Goal: Contribute content: Add original content to the website for others to see

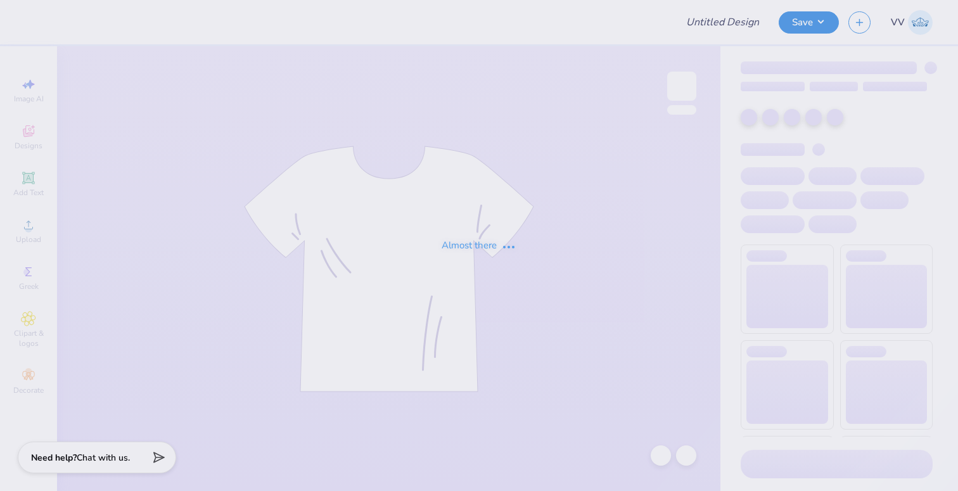
type input "Cornell University : Oviya Chhaya"
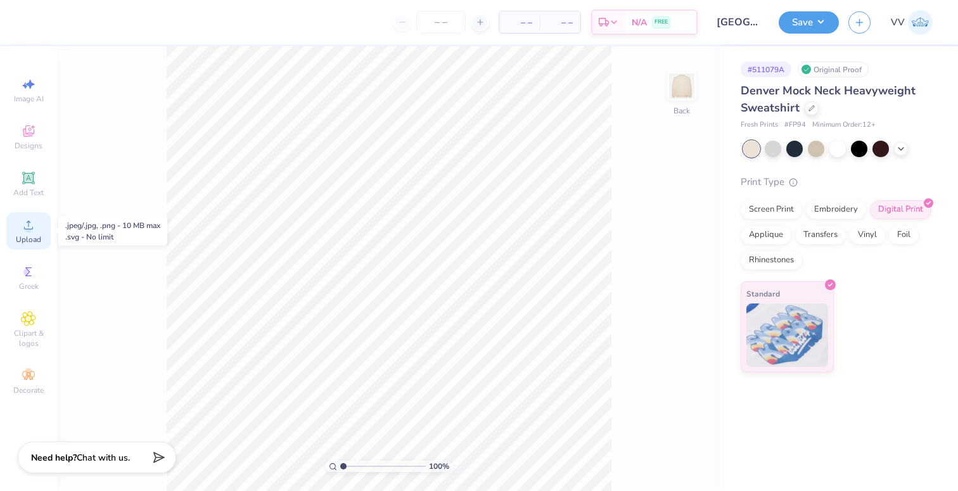
click at [33, 235] on span "Upload" at bounding box center [28, 239] width 25 height 10
click at [41, 229] on div "Upload" at bounding box center [28, 230] width 44 height 37
click at [20, 224] on div "Upload" at bounding box center [28, 230] width 44 height 37
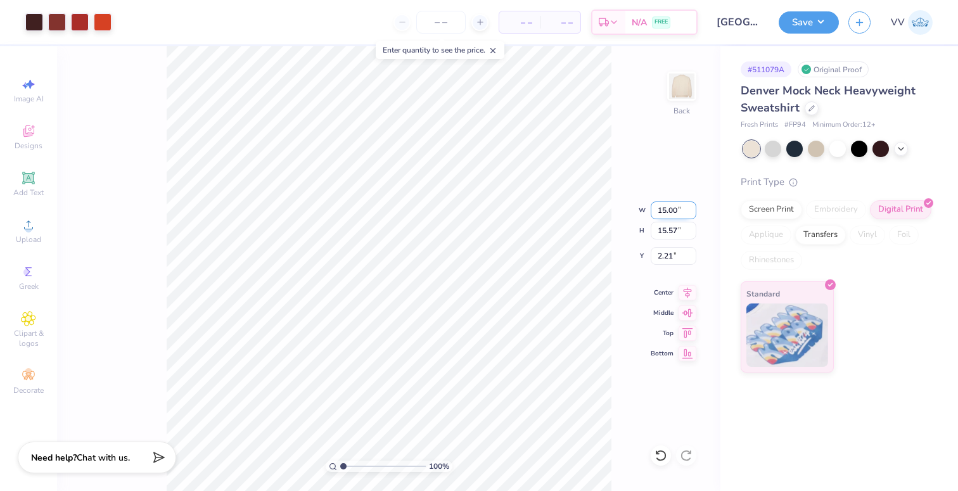
click at [660, 209] on input "15.00" at bounding box center [674, 211] width 46 height 18
type input "3.00"
type input "3.11"
type input "3.00"
drag, startPoint x: 679, startPoint y: 93, endPoint x: 25, endPoint y: 232, distance: 669.3
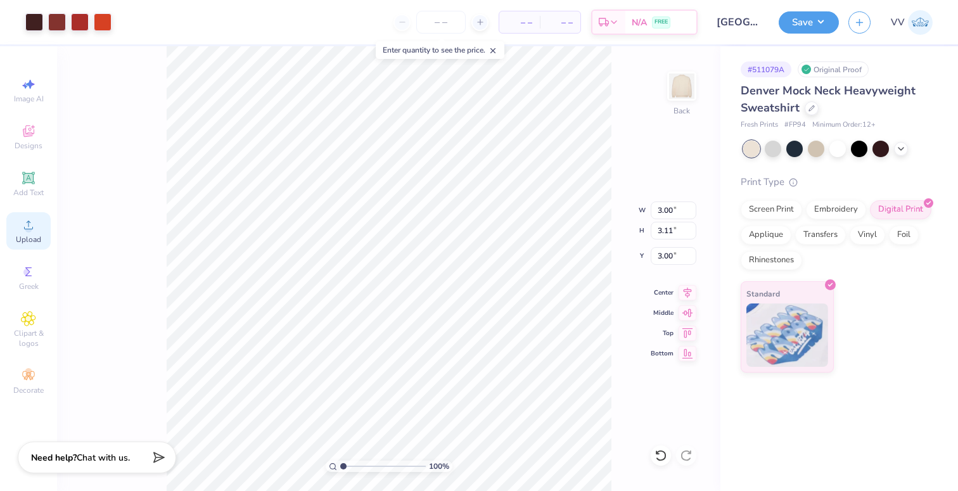
click at [679, 93] on img at bounding box center [681, 86] width 25 height 25
click at [25, 233] on div "Upload" at bounding box center [28, 230] width 44 height 37
click at [13, 231] on div "Upload" at bounding box center [28, 230] width 44 height 37
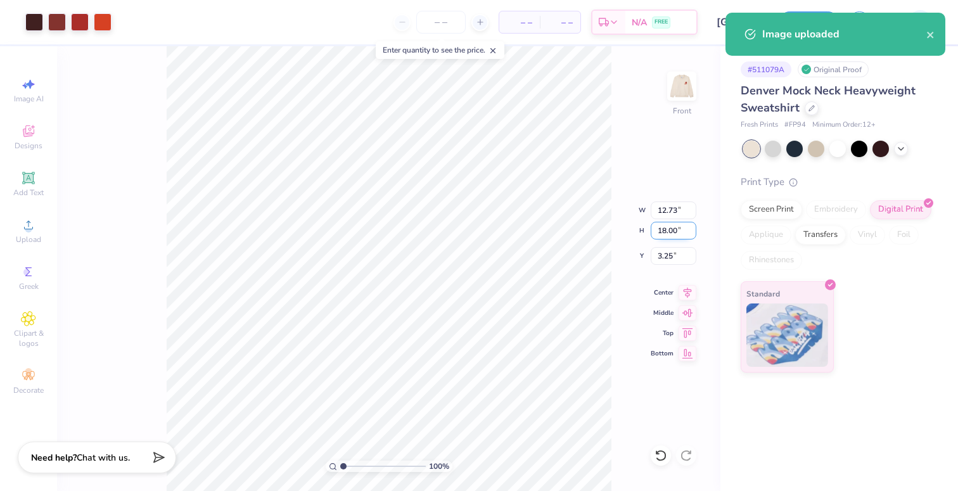
click at [679, 234] on input "18.00" at bounding box center [674, 231] width 46 height 18
type input "14"
type input "9.90"
type input "14.00"
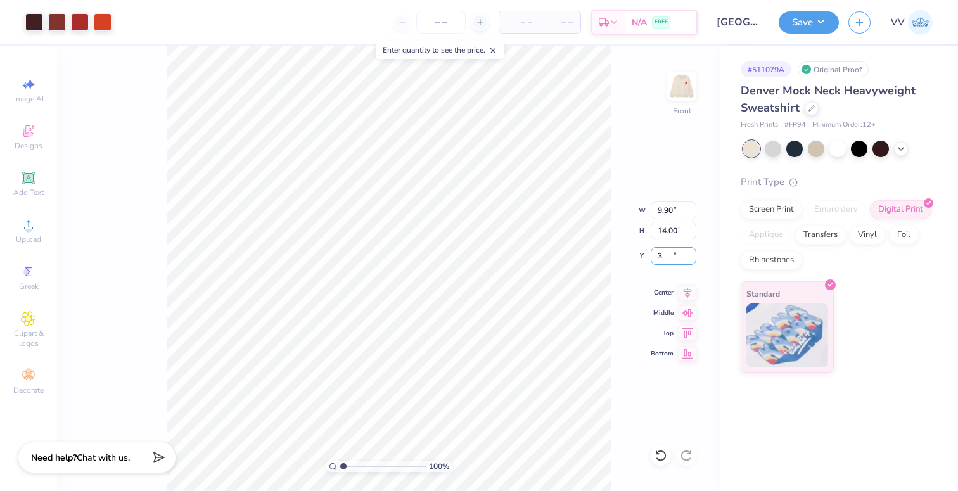
type input "3.00"
click at [812, 21] on button "Save" at bounding box center [809, 21] width 60 height 22
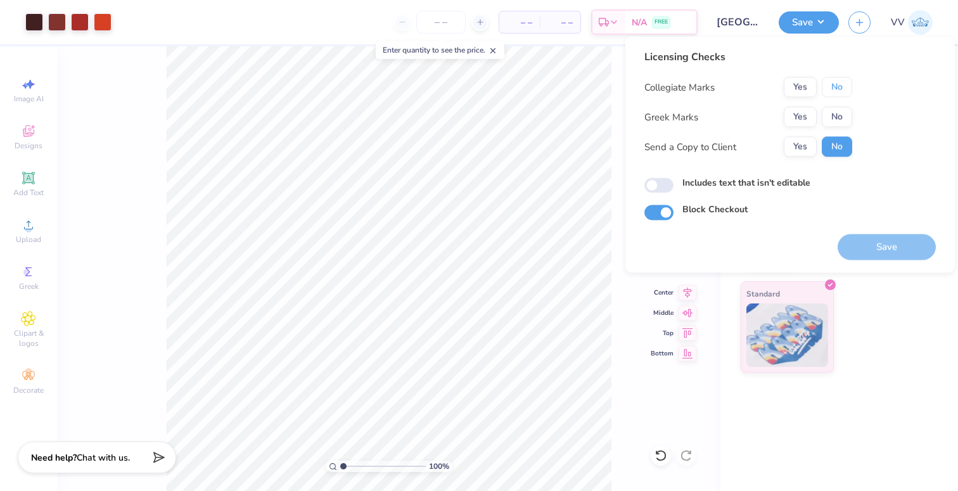
drag, startPoint x: 844, startPoint y: 90, endPoint x: 825, endPoint y: 105, distance: 24.0
click at [843, 90] on button "No" at bounding box center [837, 87] width 30 height 20
click at [810, 116] on button "Yes" at bounding box center [800, 117] width 33 height 20
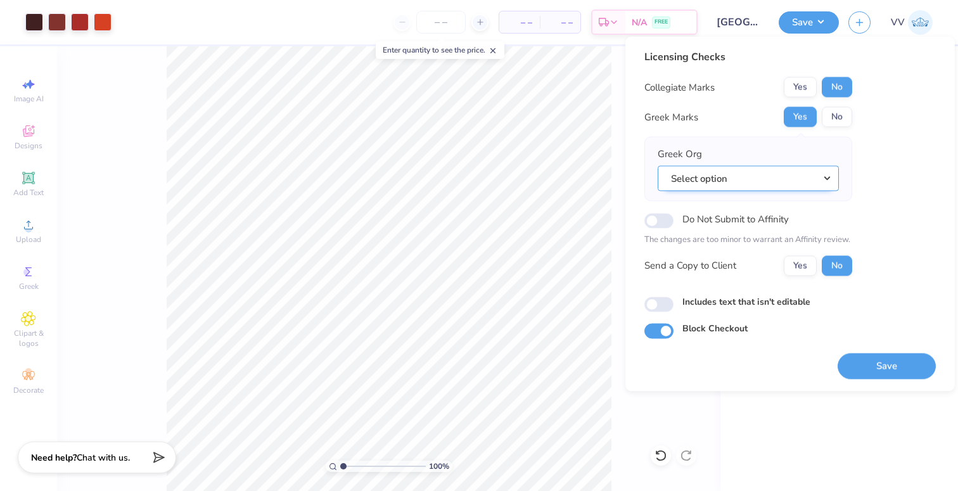
click at [770, 179] on button "Select option" at bounding box center [748, 178] width 181 height 26
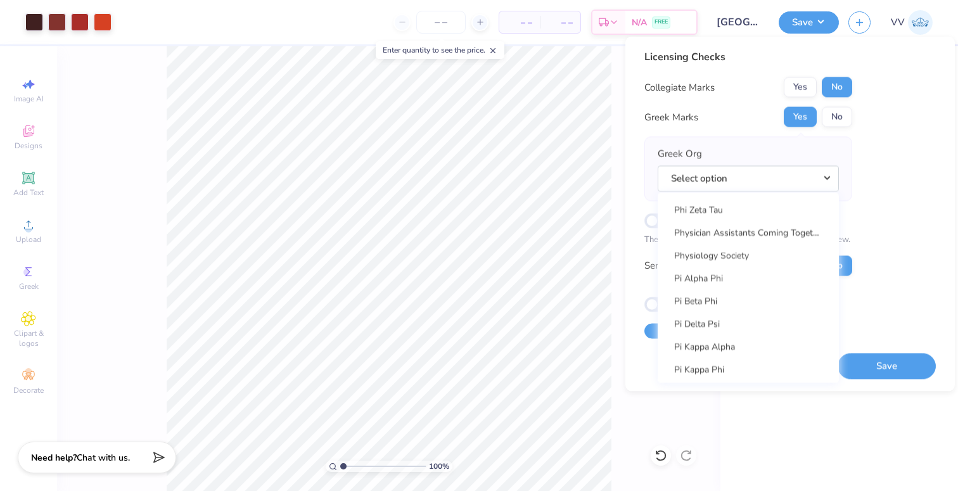
scroll to position [7236, 0]
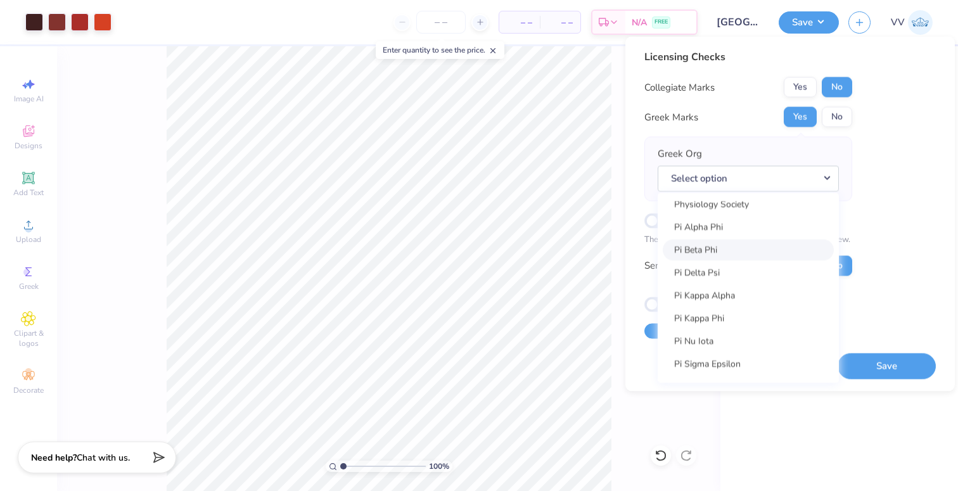
click at [750, 250] on link "Pi Beta Phi" at bounding box center [748, 250] width 171 height 21
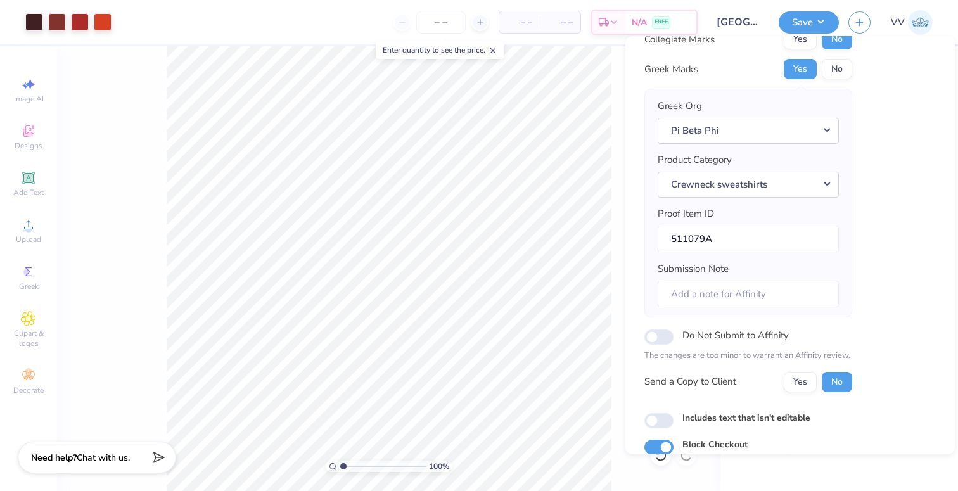
scroll to position [101, 0]
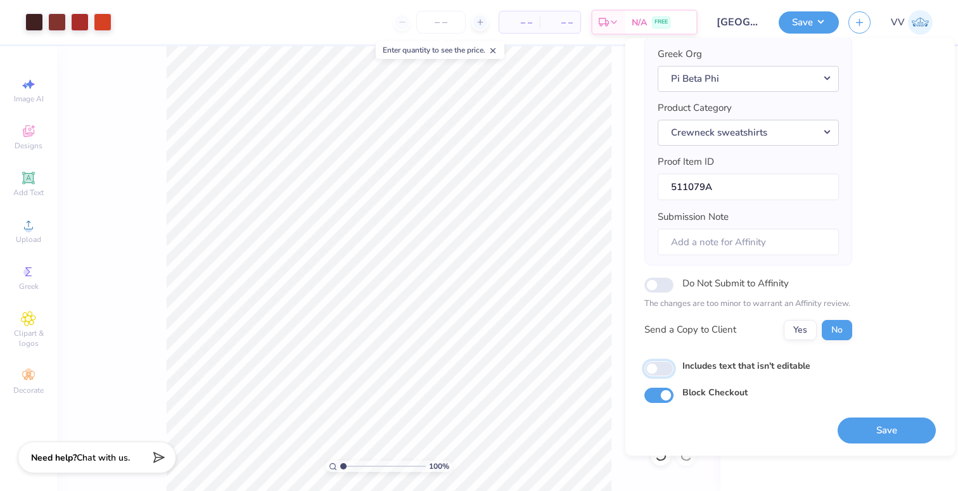
click at [655, 362] on input "Includes text that isn't editable" at bounding box center [659, 368] width 29 height 15
checkbox input "true"
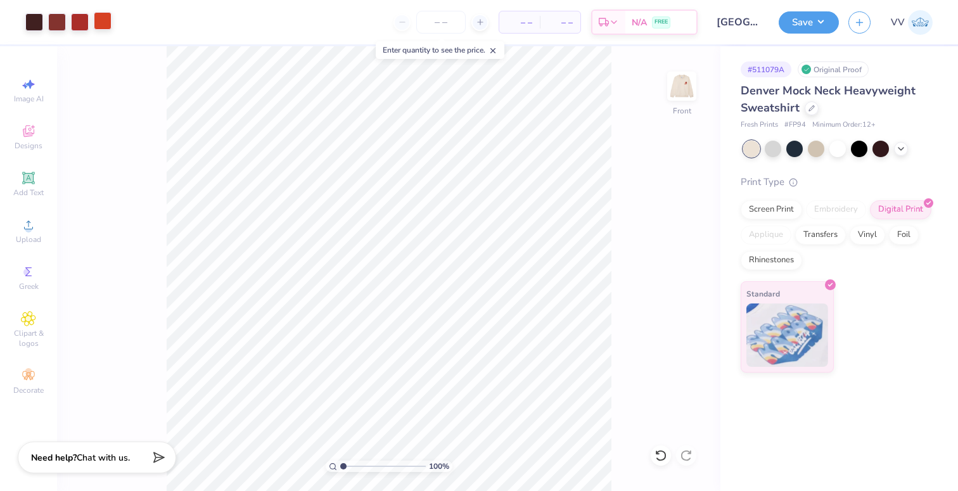
drag, startPoint x: 681, startPoint y: 84, endPoint x: 108, endPoint y: 29, distance: 575.6
click at [681, 84] on img at bounding box center [681, 86] width 25 height 25
click at [787, 13] on button "Save" at bounding box center [809, 21] width 60 height 22
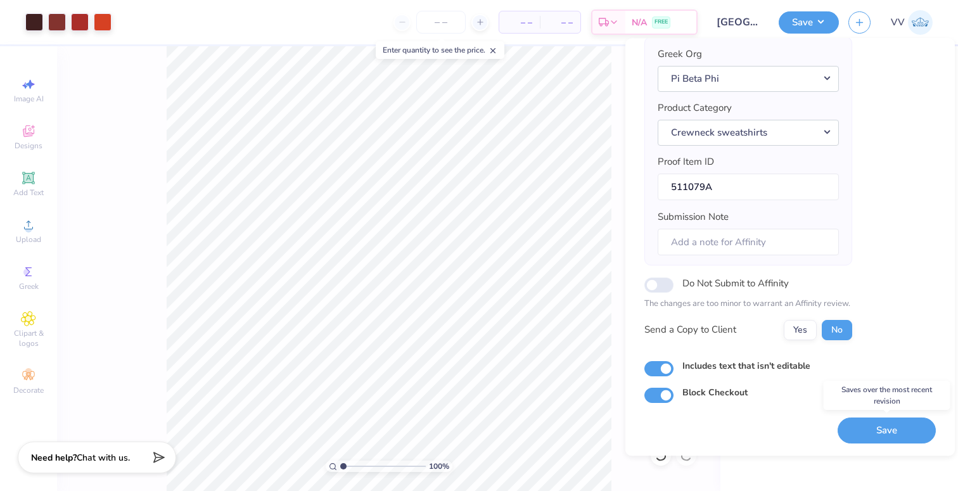
drag, startPoint x: 911, startPoint y: 435, endPoint x: 640, endPoint y: 165, distance: 382.7
click at [911, 435] on button "Save" at bounding box center [887, 431] width 98 height 26
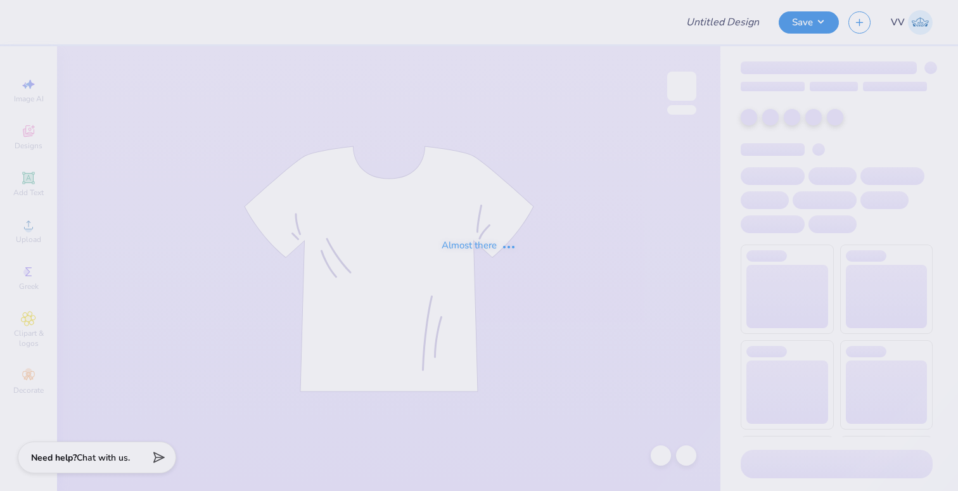
type input "parents weekend 3"
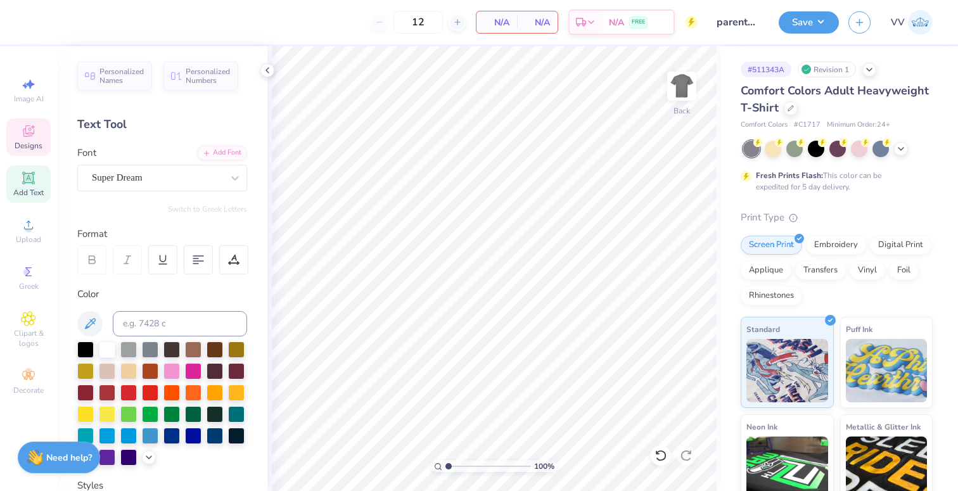
click at [25, 137] on icon at bounding box center [28, 131] width 15 height 15
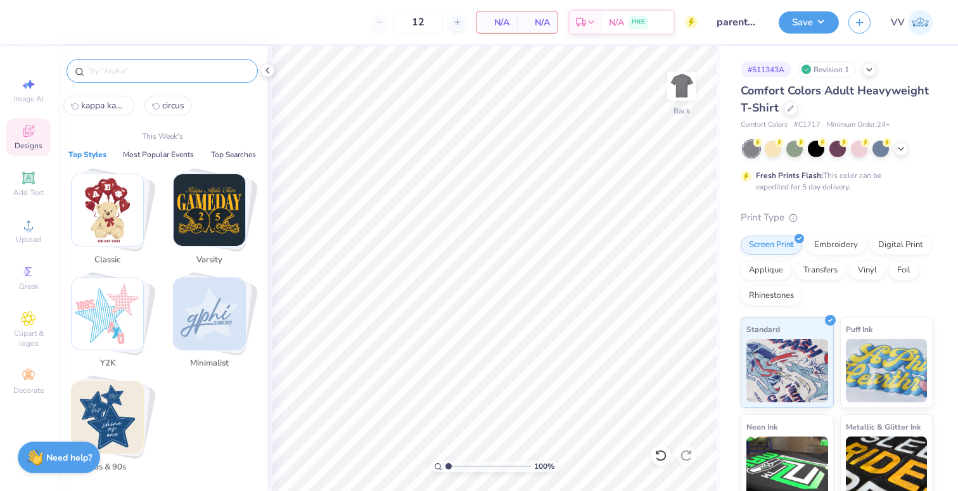
click at [146, 72] on input "text" at bounding box center [168, 71] width 162 height 13
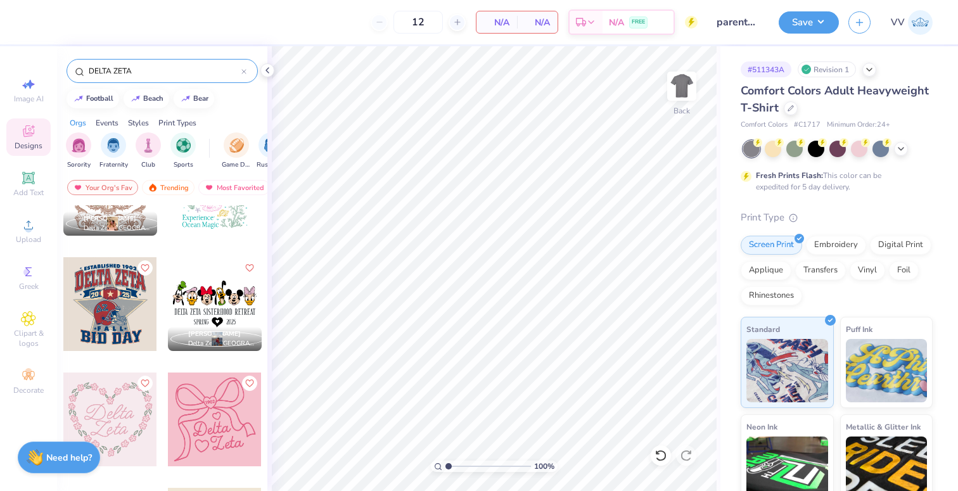
scroll to position [174, 0]
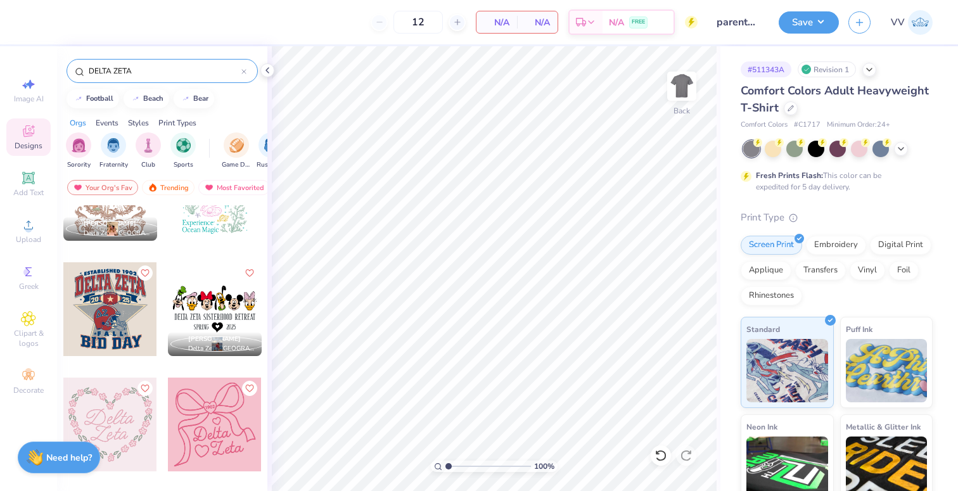
type input "DELTA ZETA"
click at [104, 298] on div at bounding box center [110, 309] width 94 height 94
click at [683, 82] on img at bounding box center [682, 86] width 51 height 51
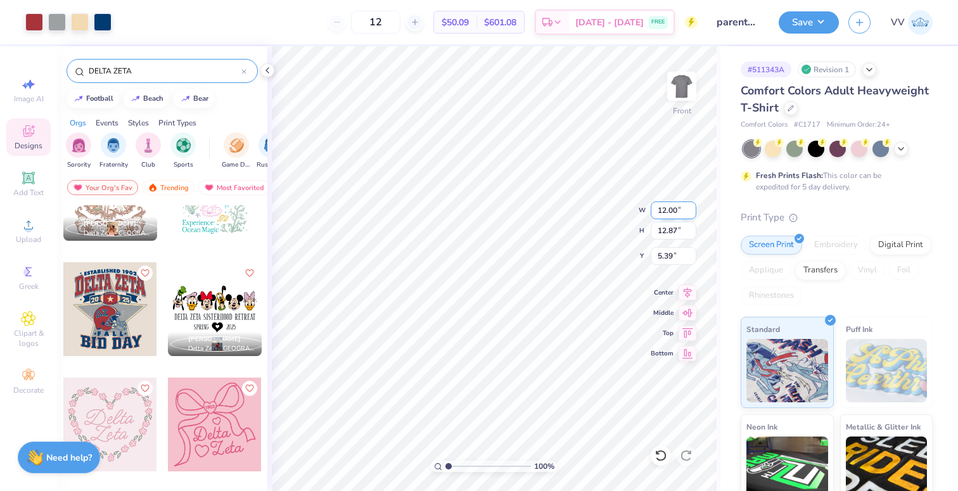
click at [676, 208] on input "12.00" at bounding box center [674, 211] width 46 height 18
type input "3.00"
click at [511, 371] on li "Ungroup" at bounding box center [533, 376] width 99 height 25
click at [465, 468] on input "range" at bounding box center [489, 466] width 86 height 11
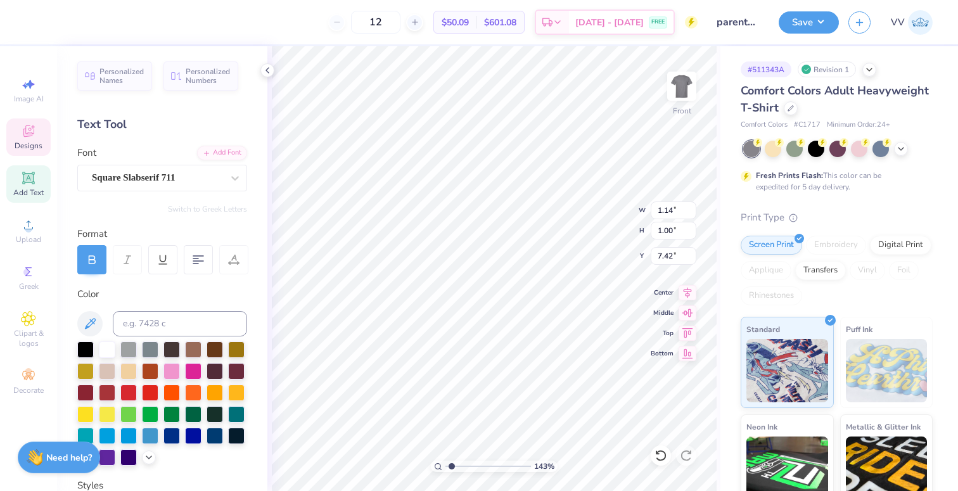
type input "1.4"
drag, startPoint x: 462, startPoint y: 465, endPoint x: 450, endPoint y: 467, distance: 12.3
click at [451, 467] on input "range" at bounding box center [489, 466] width 86 height 11
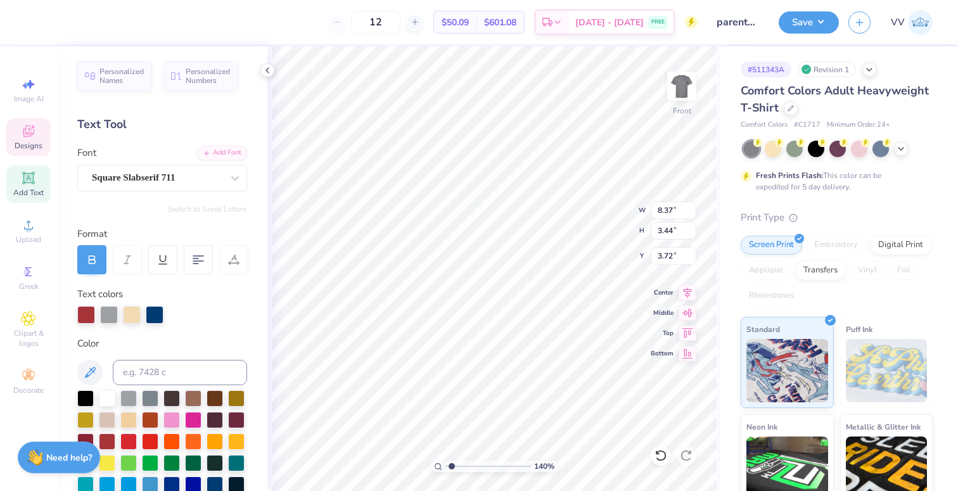
type input "1.48"
type input "3.80"
type input "3.90"
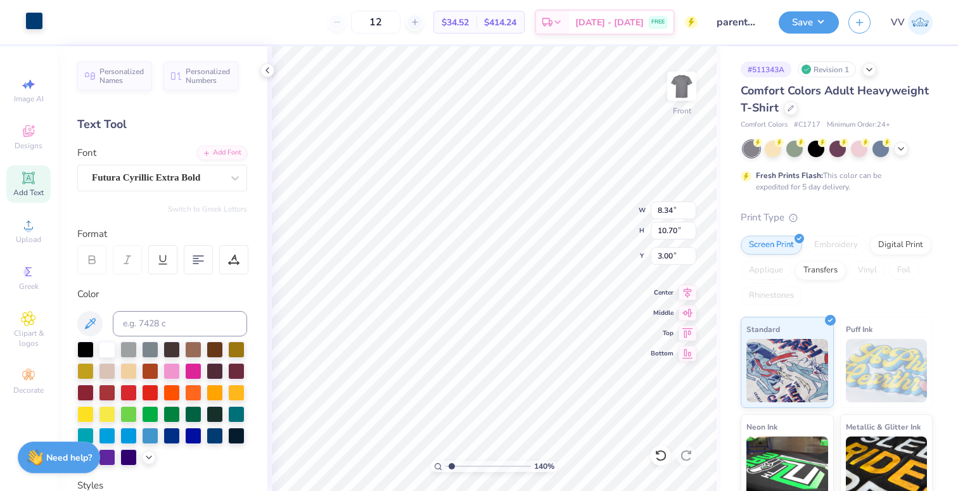
click at [36, 20] on div at bounding box center [34, 21] width 18 height 18
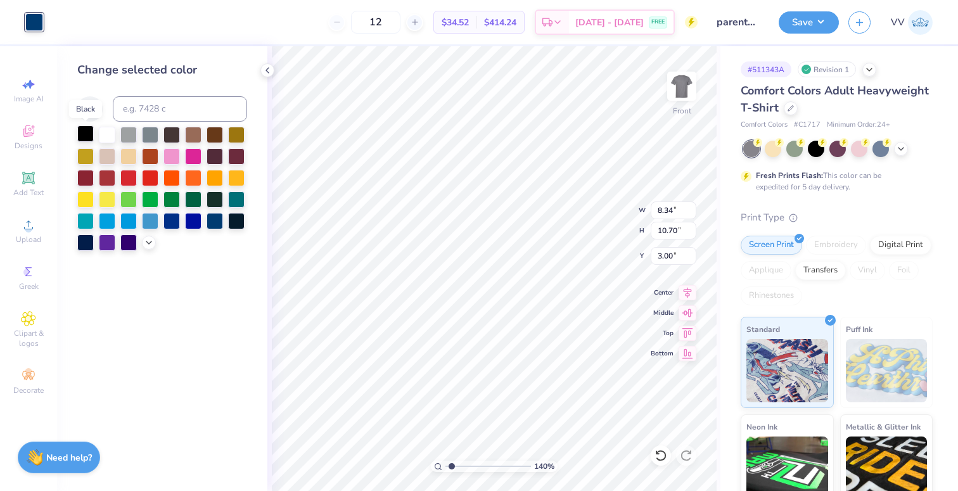
click at [82, 135] on div at bounding box center [85, 133] width 16 height 16
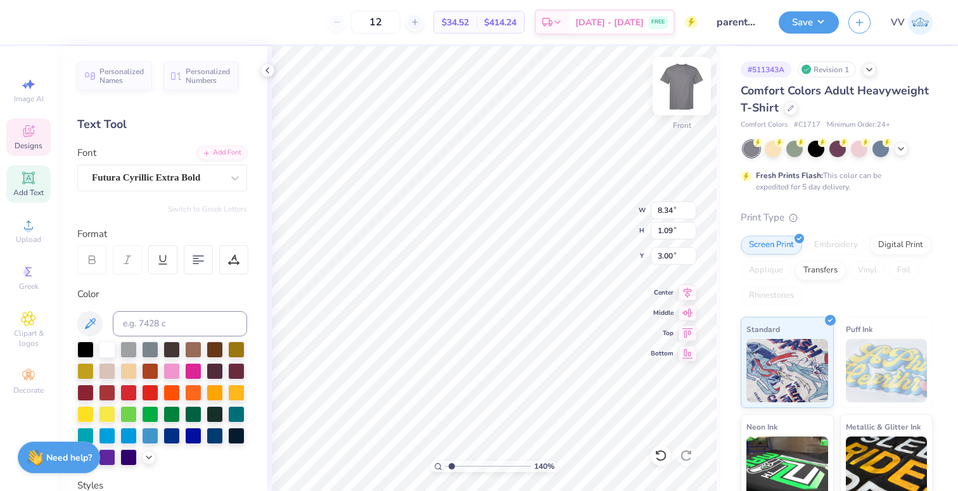
scroll to position [0, 4]
type textarea "ESTABLISHED 1898"
type input "8.33"
type input "1.08"
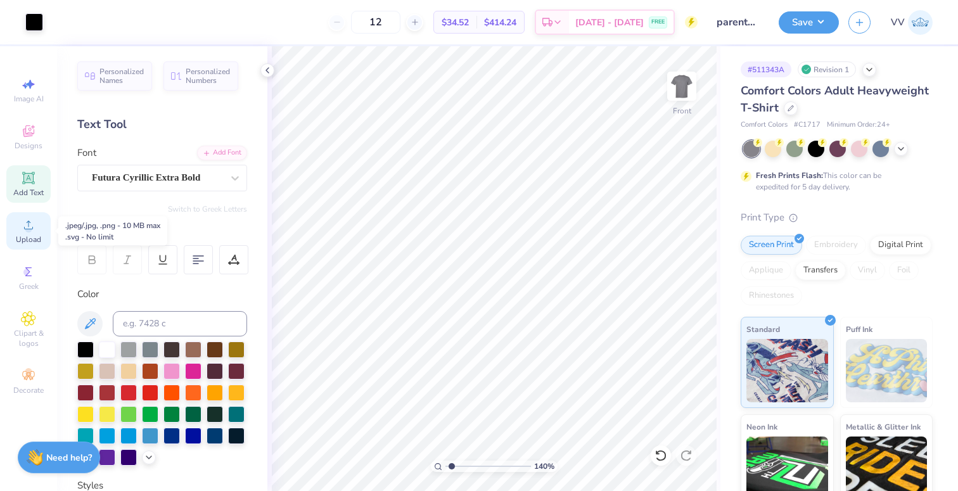
click at [27, 231] on circle at bounding box center [28, 229] width 7 height 7
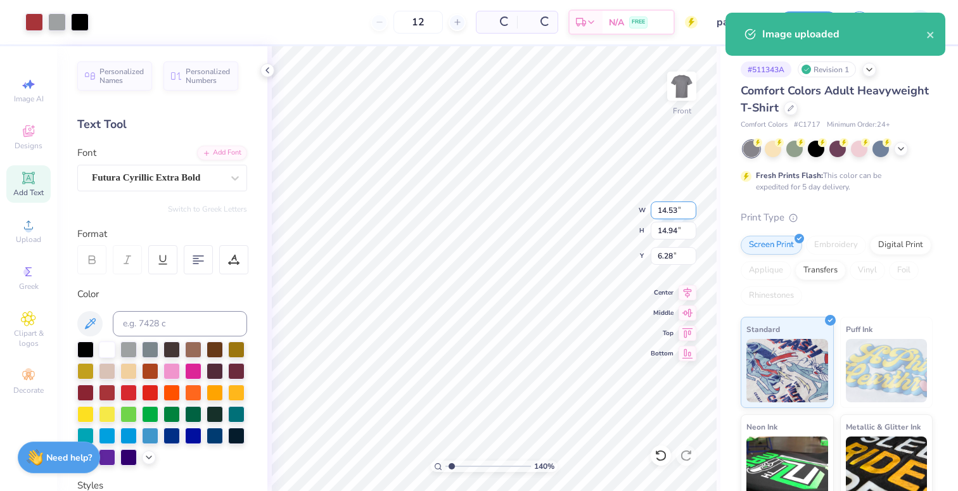
click at [670, 208] on input "14.53" at bounding box center [674, 211] width 46 height 18
type input "12.00"
type input "12.34"
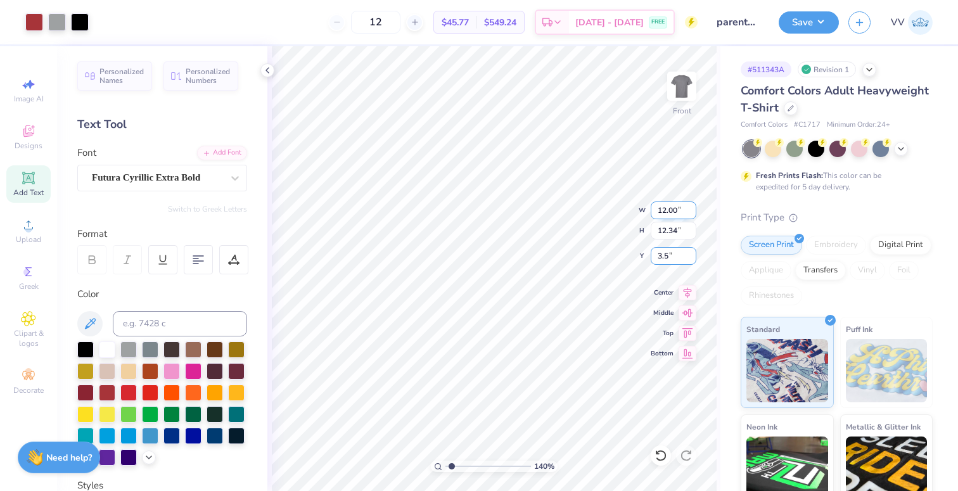
type input "3.50"
type input "4.06"
type input "0.74"
type input "16.62"
type input "12.00"
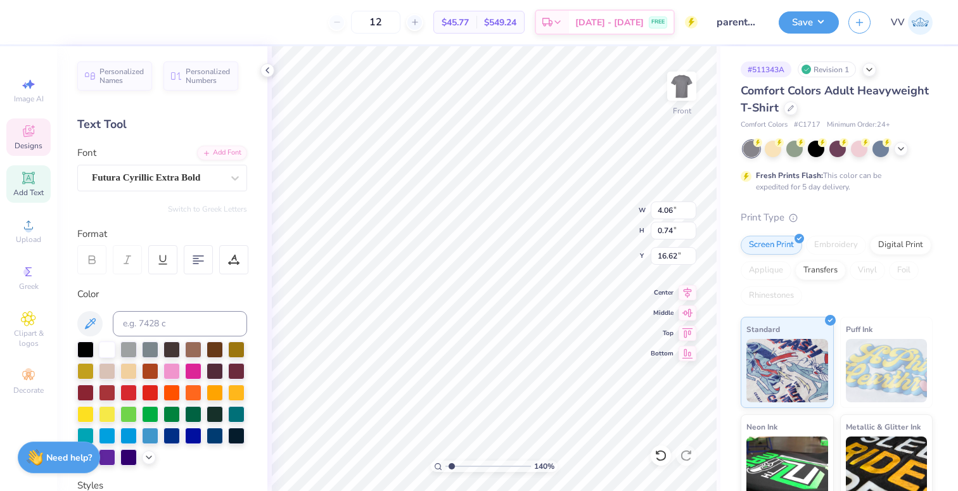
type input "12.34"
type input "3.50"
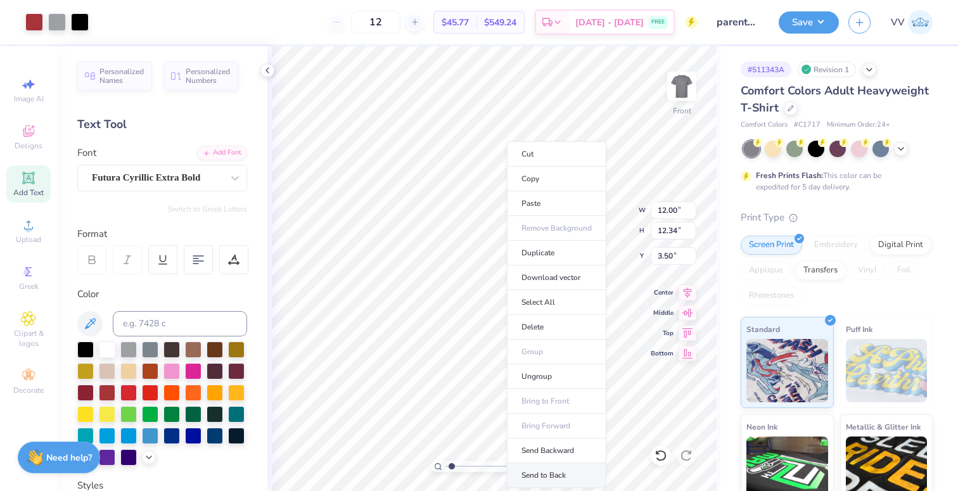
click at [562, 468] on li "Send to Back" at bounding box center [556, 475] width 99 height 25
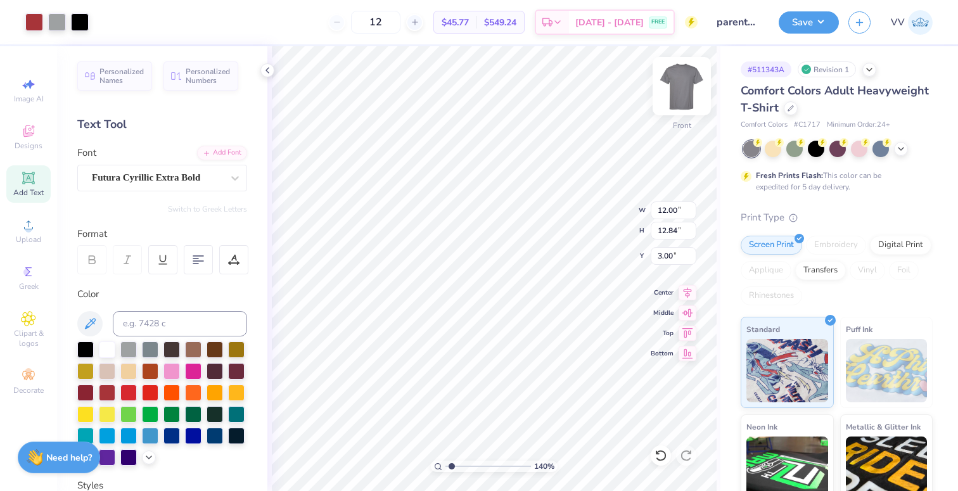
click at [676, 88] on img at bounding box center [682, 86] width 51 height 51
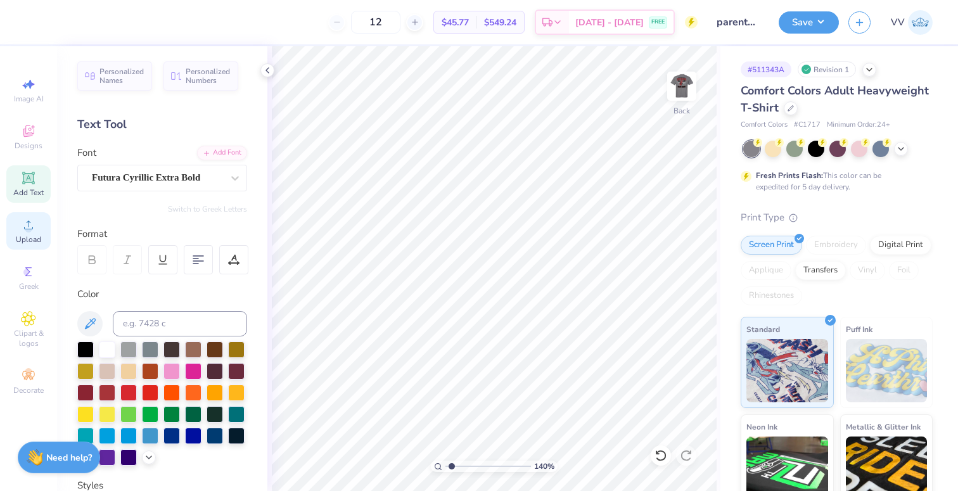
click at [31, 232] on icon at bounding box center [28, 224] width 15 height 15
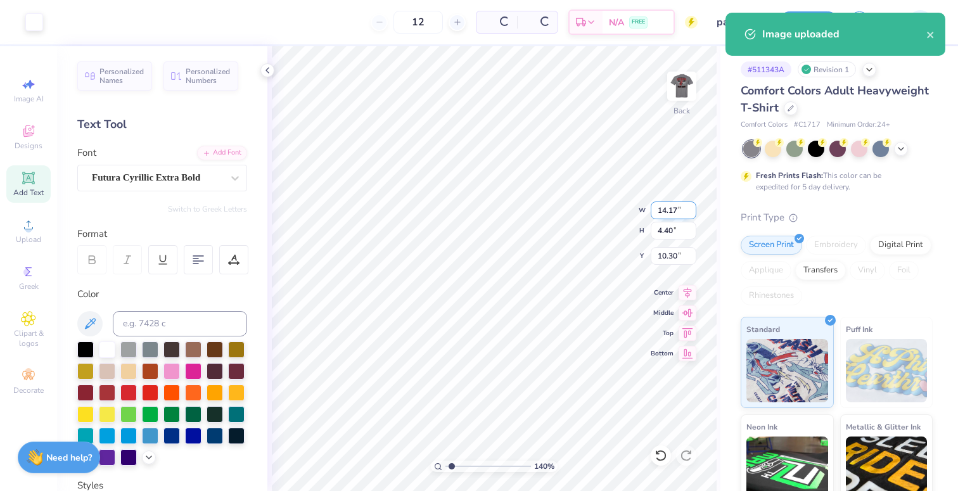
click at [667, 210] on input "14.17" at bounding box center [674, 211] width 46 height 18
type input "4.00"
type input "1.24"
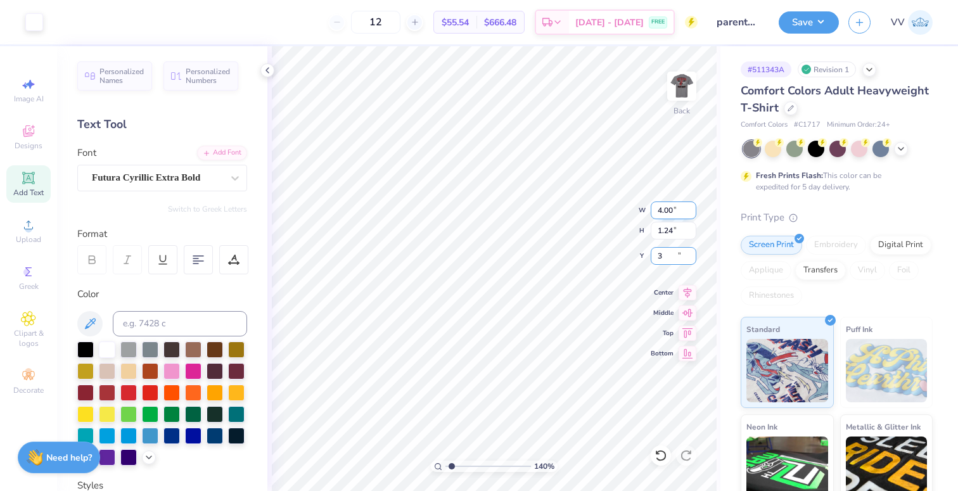
type input "3.00"
drag, startPoint x: 451, startPoint y: 468, endPoint x: 424, endPoint y: 471, distance: 26.7
type input "1"
click at [446, 471] on input "range" at bounding box center [489, 466] width 86 height 11
click at [679, 94] on img at bounding box center [682, 86] width 51 height 51
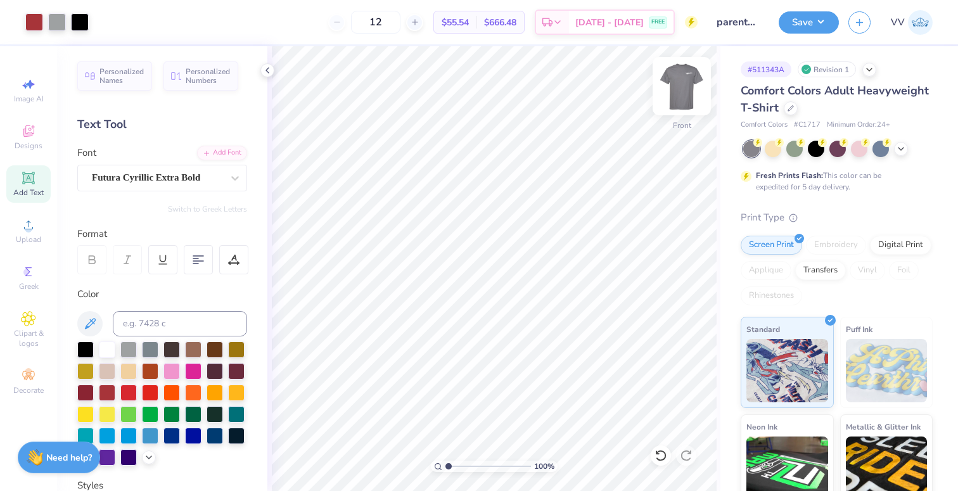
click at [676, 86] on img at bounding box center [682, 86] width 51 height 51
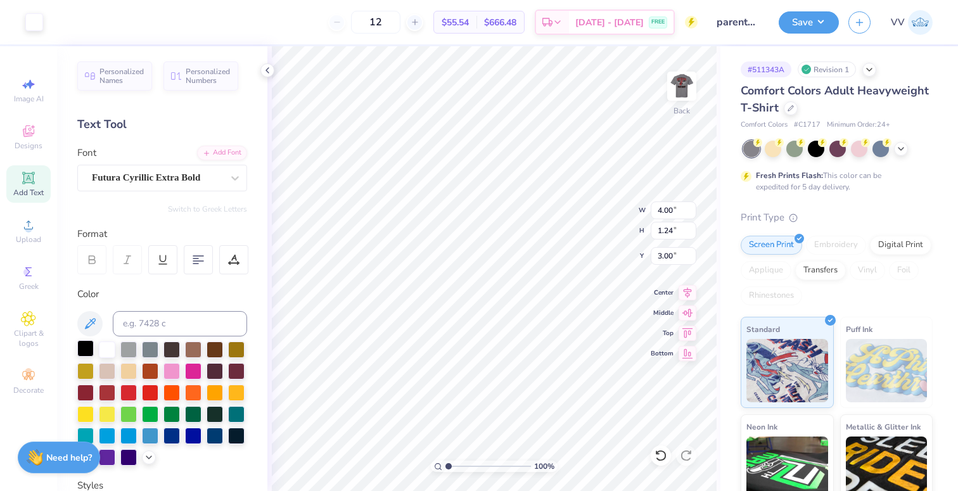
click at [94, 345] on div at bounding box center [85, 348] width 16 height 16
drag, startPoint x: 109, startPoint y: 392, endPoint x: 212, endPoint y: 375, distance: 104.6
click at [109, 391] on div at bounding box center [107, 393] width 16 height 16
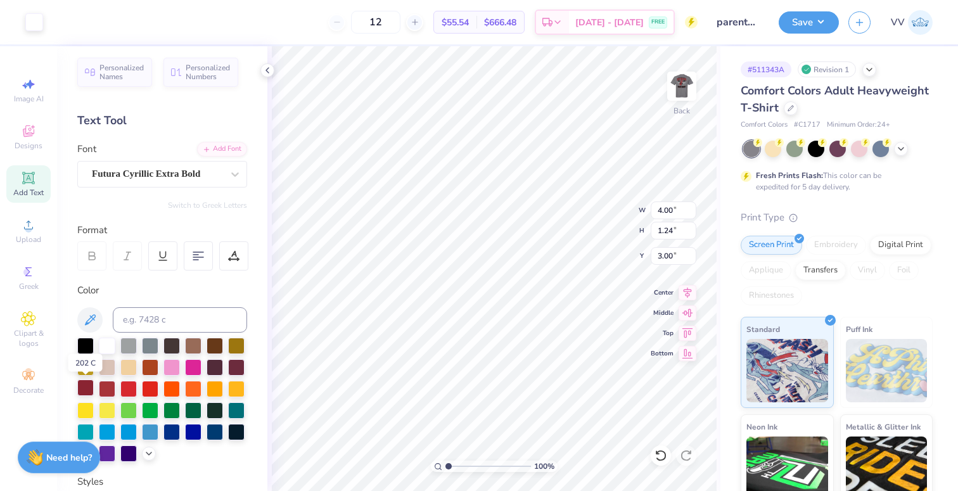
click at [89, 388] on div at bounding box center [85, 388] width 16 height 16
click at [35, 26] on div at bounding box center [34, 21] width 18 height 18
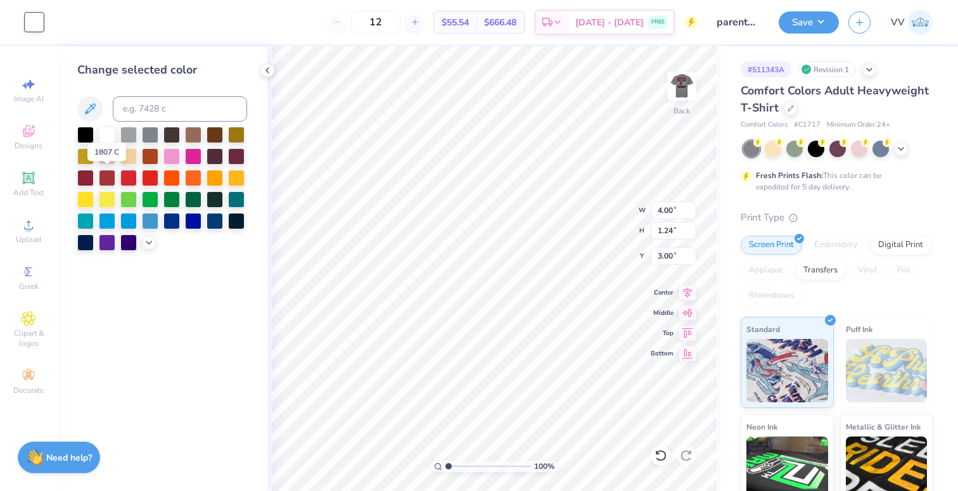
drag, startPoint x: 104, startPoint y: 178, endPoint x: 246, endPoint y: 190, distance: 142.5
click at [104, 178] on div at bounding box center [107, 178] width 16 height 16
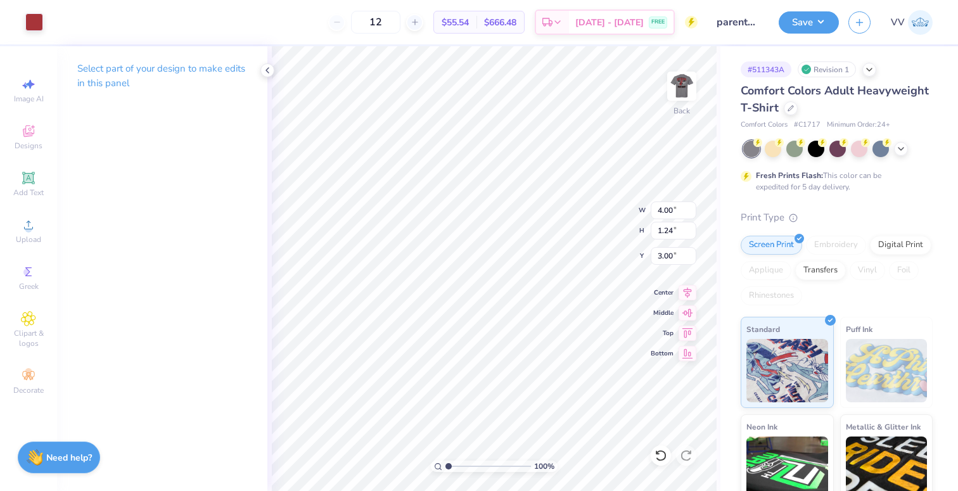
drag, startPoint x: 37, startPoint y: 26, endPoint x: 38, endPoint y: 32, distance: 6.4
click at [37, 26] on div at bounding box center [34, 22] width 18 height 18
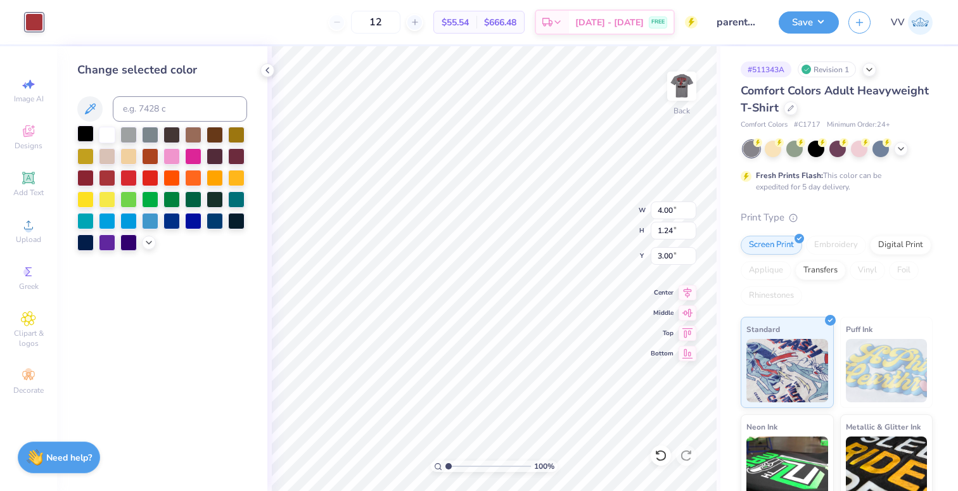
click at [83, 130] on div at bounding box center [85, 133] width 16 height 16
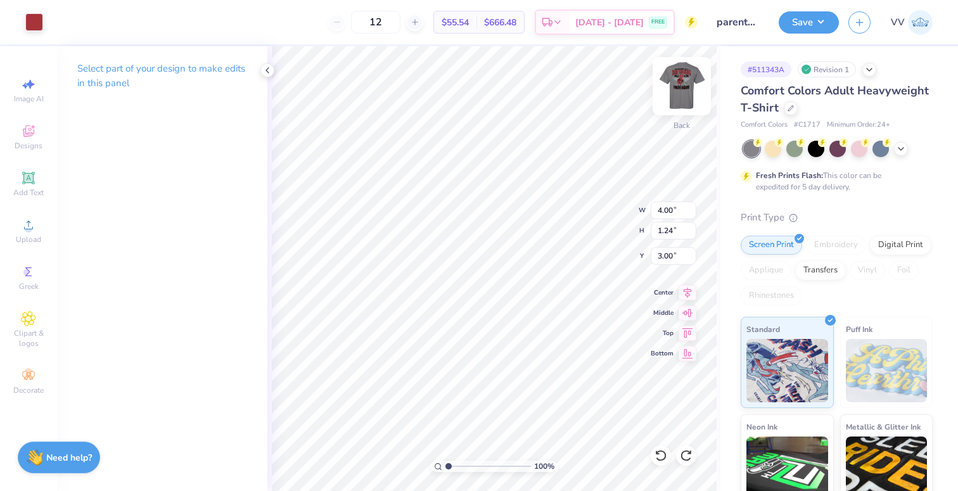
click at [682, 98] on img at bounding box center [682, 86] width 51 height 51
click at [806, 28] on button "Save" at bounding box center [809, 21] width 60 height 22
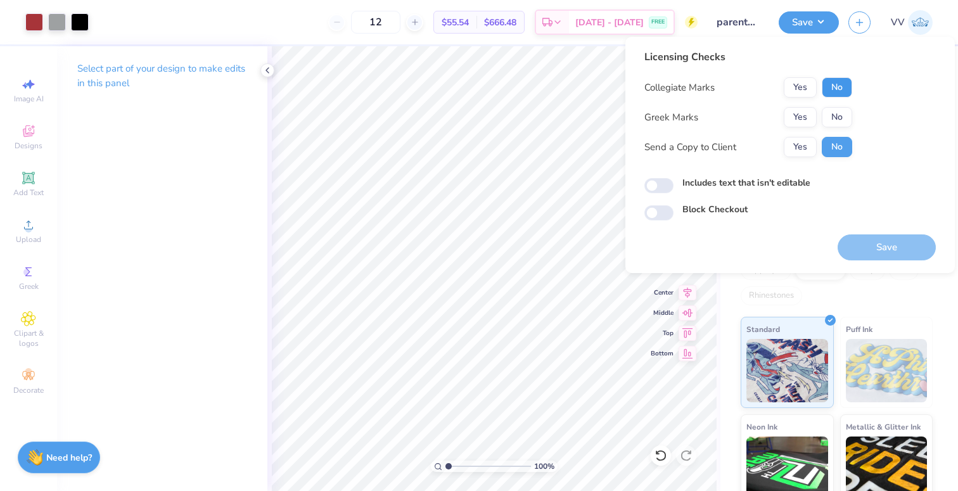
click at [826, 82] on button "No" at bounding box center [837, 87] width 30 height 20
click at [799, 120] on button "Yes" at bounding box center [800, 117] width 33 height 20
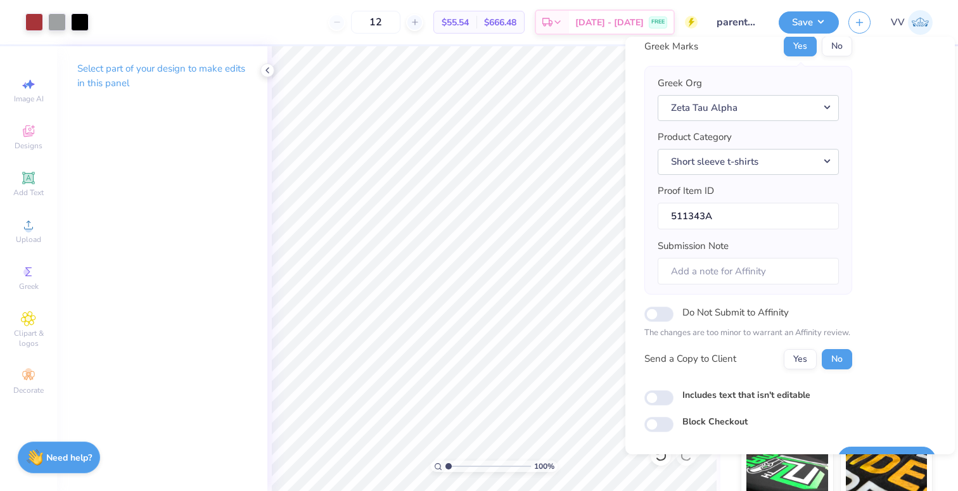
scroll to position [101, 0]
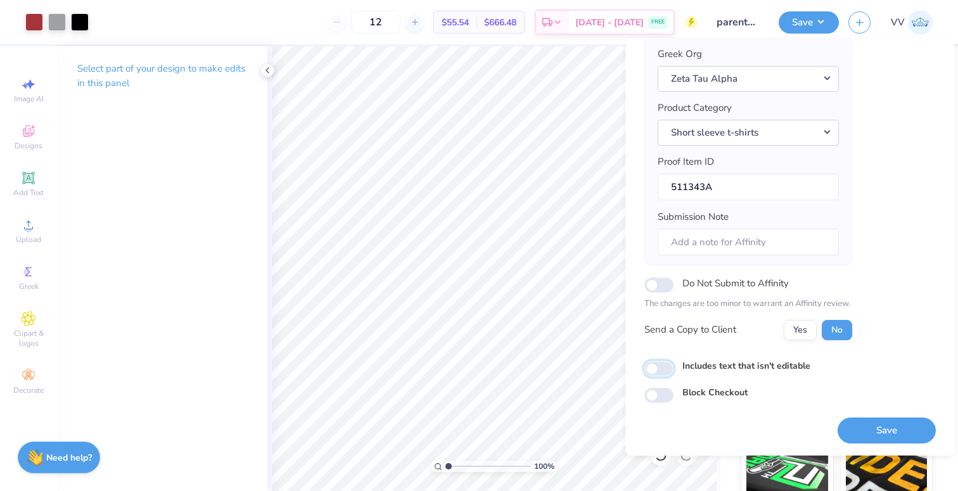
click at [659, 367] on input "Includes text that isn't editable" at bounding box center [659, 368] width 29 height 15
checkbox input "true"
click at [895, 425] on button "Save" at bounding box center [887, 431] width 98 height 26
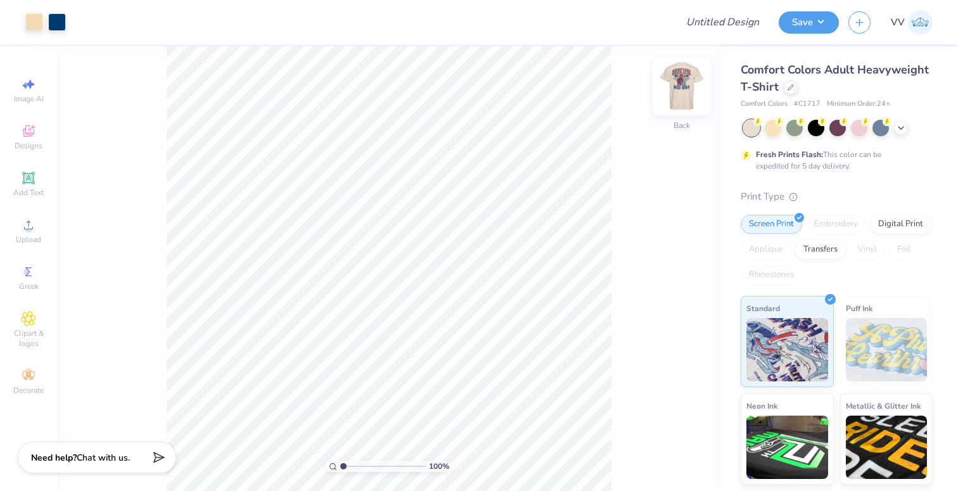
click at [684, 82] on img at bounding box center [682, 86] width 51 height 51
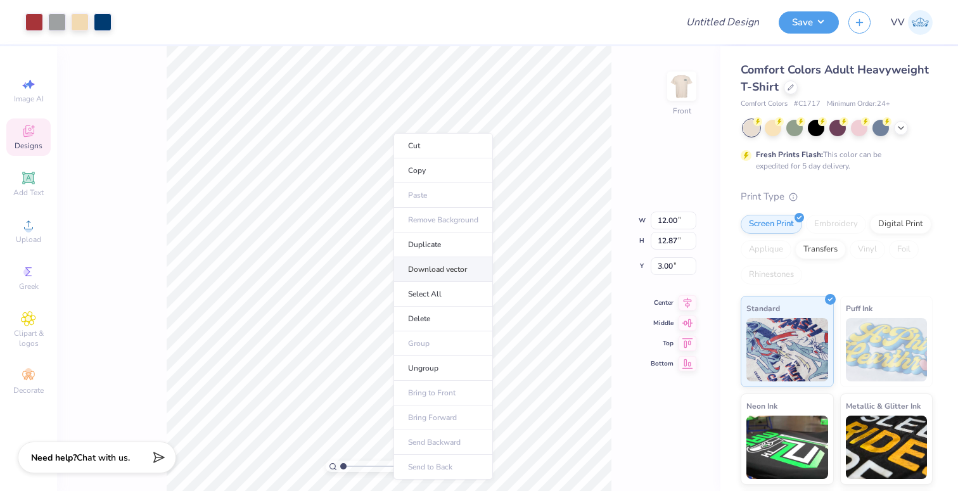
click at [459, 262] on li "Download vector" at bounding box center [443, 269] width 99 height 25
click at [454, 378] on li "Ungroup" at bounding box center [465, 370] width 99 height 25
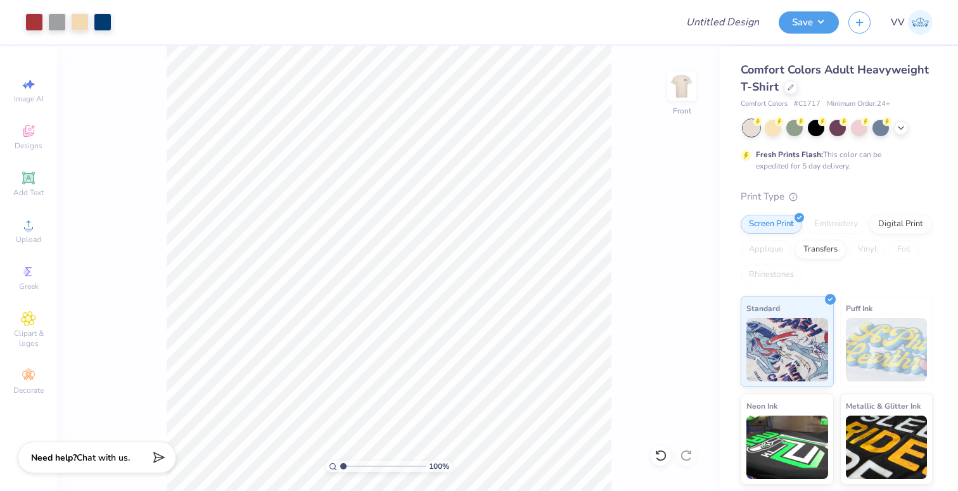
type input "2.87"
click at [359, 466] on input "range" at bounding box center [383, 466] width 86 height 11
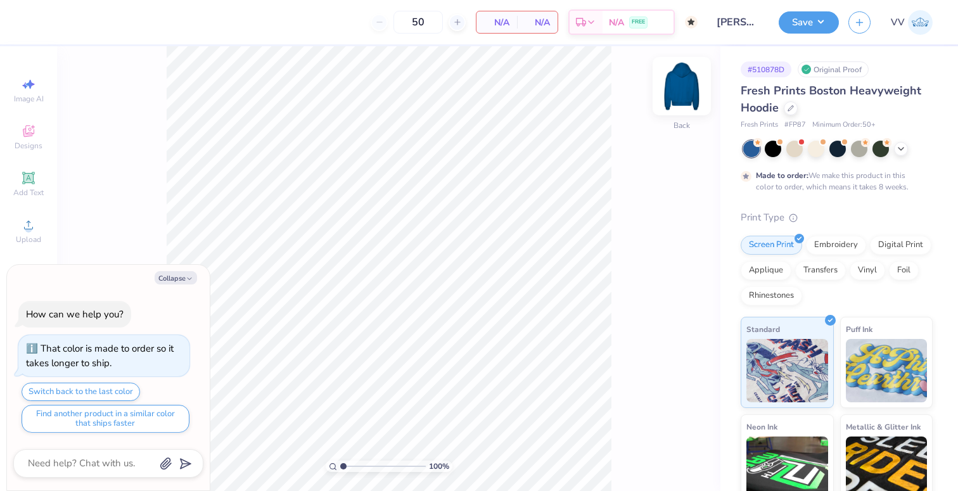
type textarea "x"
